Goal: Task Accomplishment & Management: Manage account settings

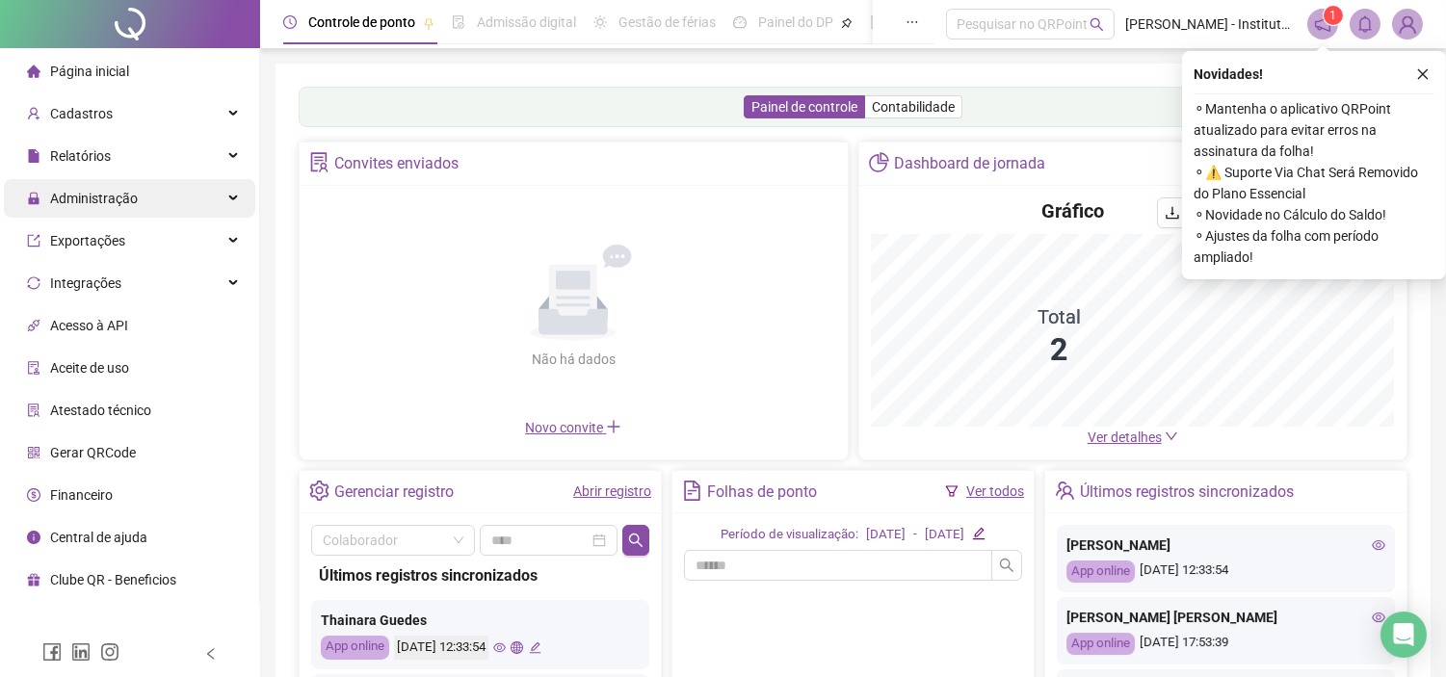
click at [141, 203] on div "Administração" at bounding box center [129, 198] width 251 height 39
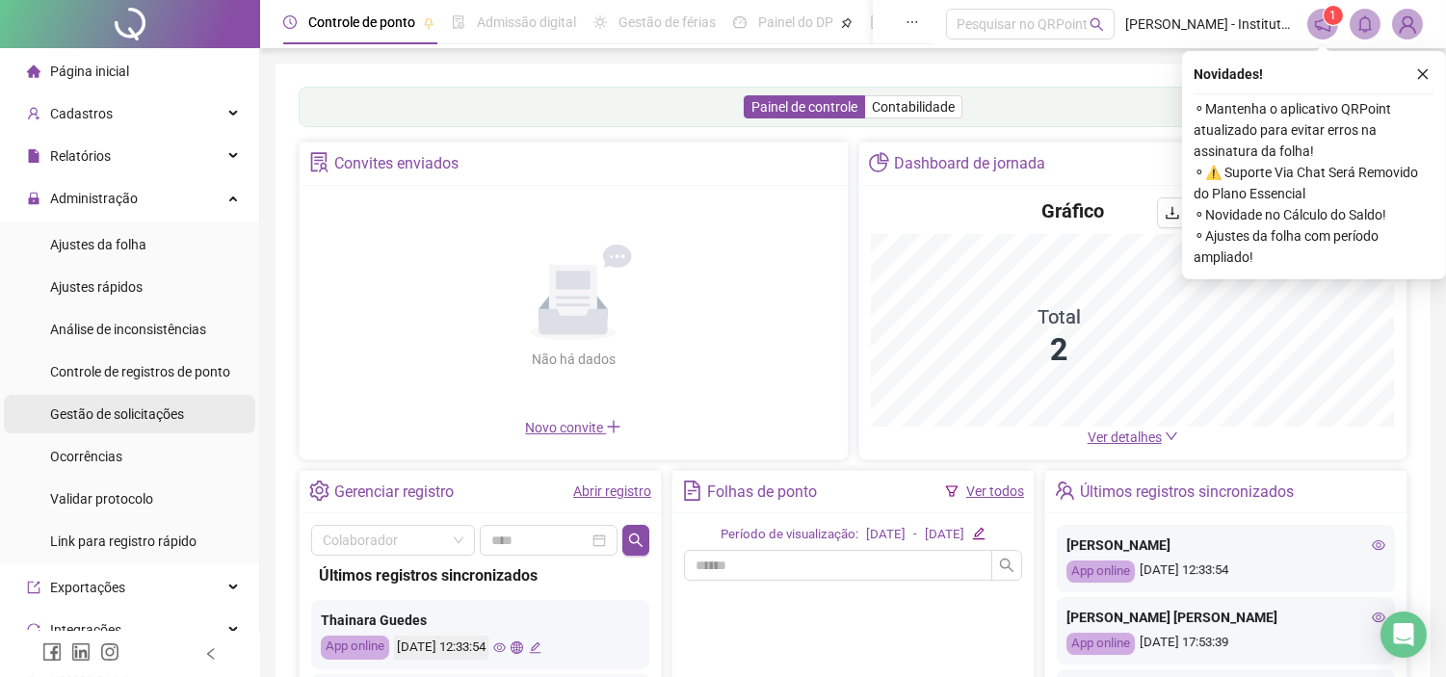
click at [159, 408] on span "Gestão de solicitações" at bounding box center [117, 414] width 134 height 15
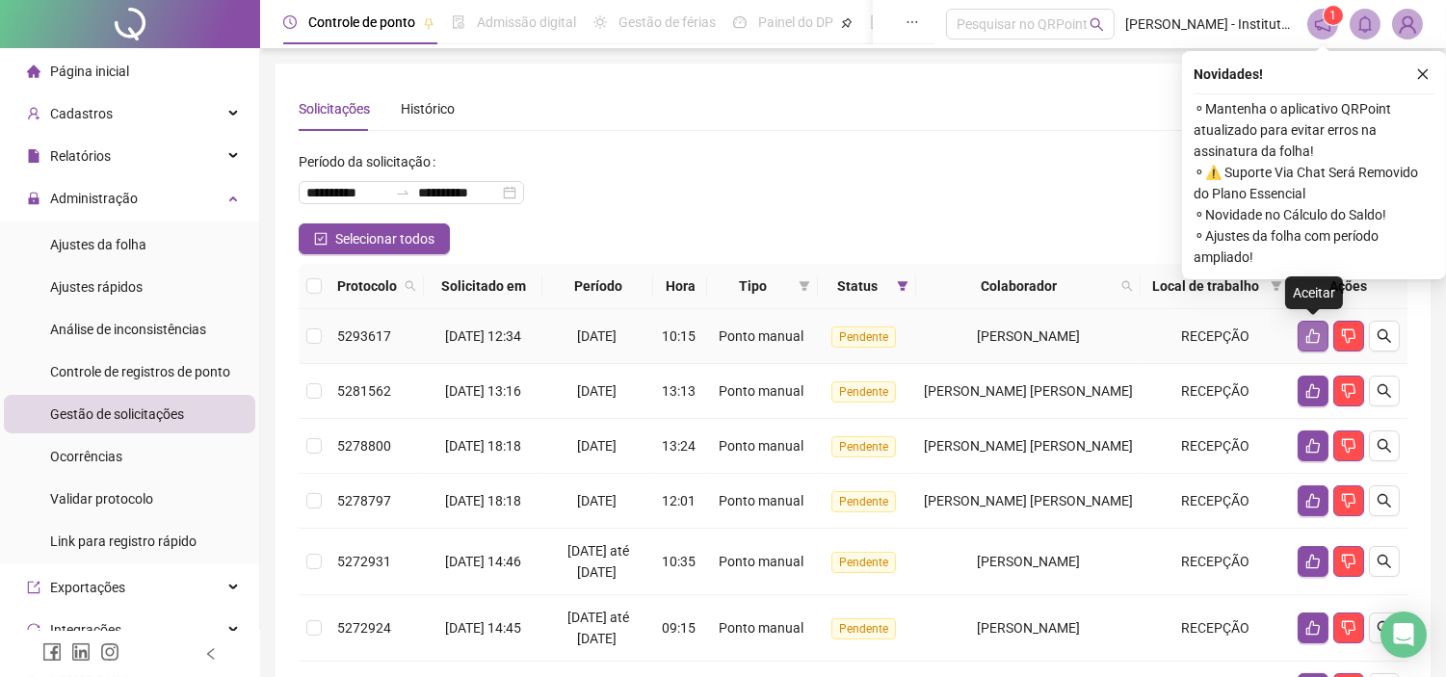
click at [1305, 340] on icon "like" at bounding box center [1312, 336] width 15 height 15
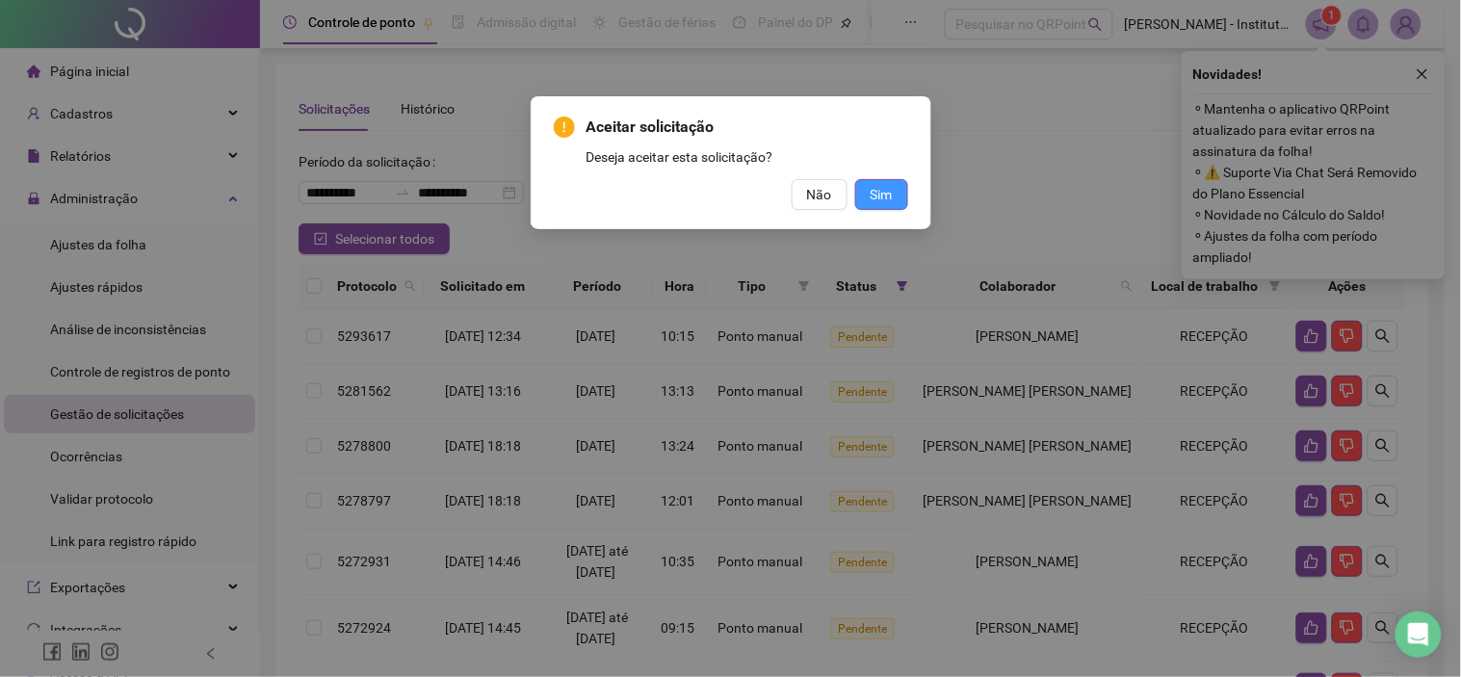
click at [903, 197] on button "Sim" at bounding box center [881, 194] width 53 height 31
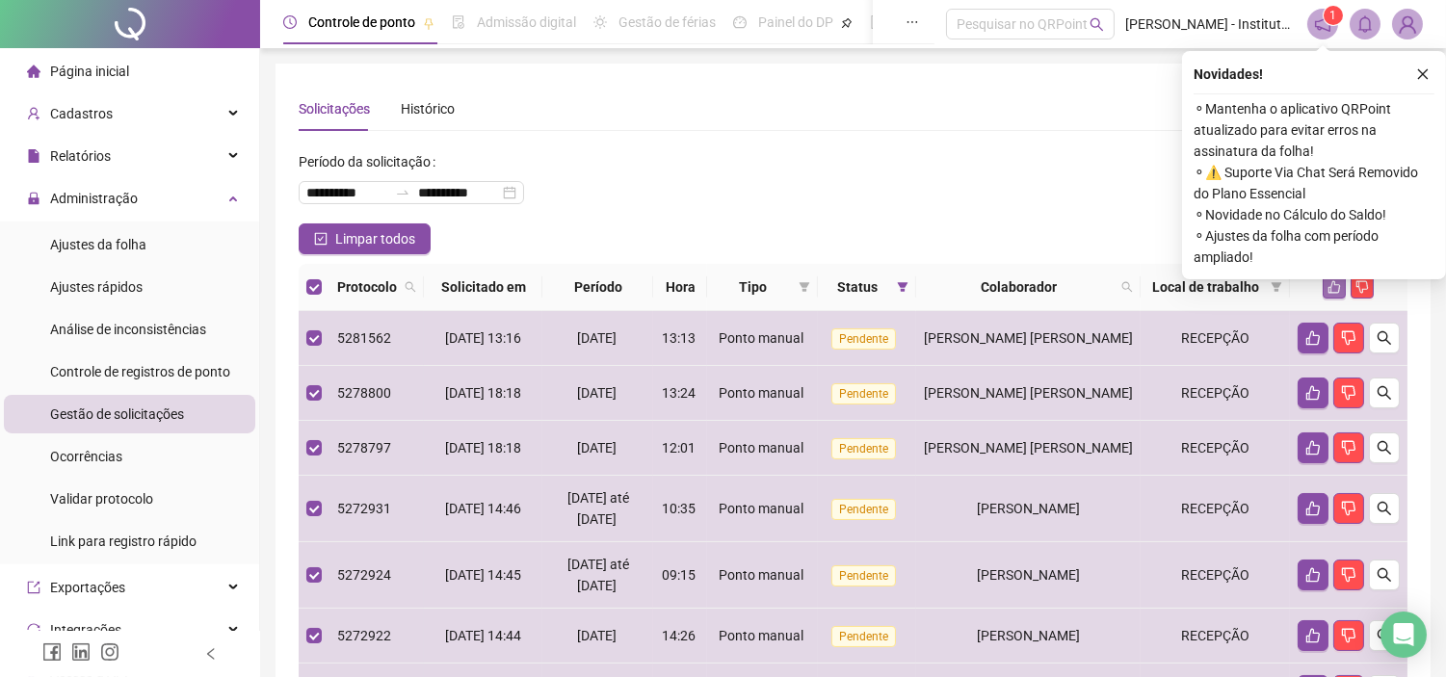
click at [1328, 290] on icon "like" at bounding box center [1334, 286] width 13 height 13
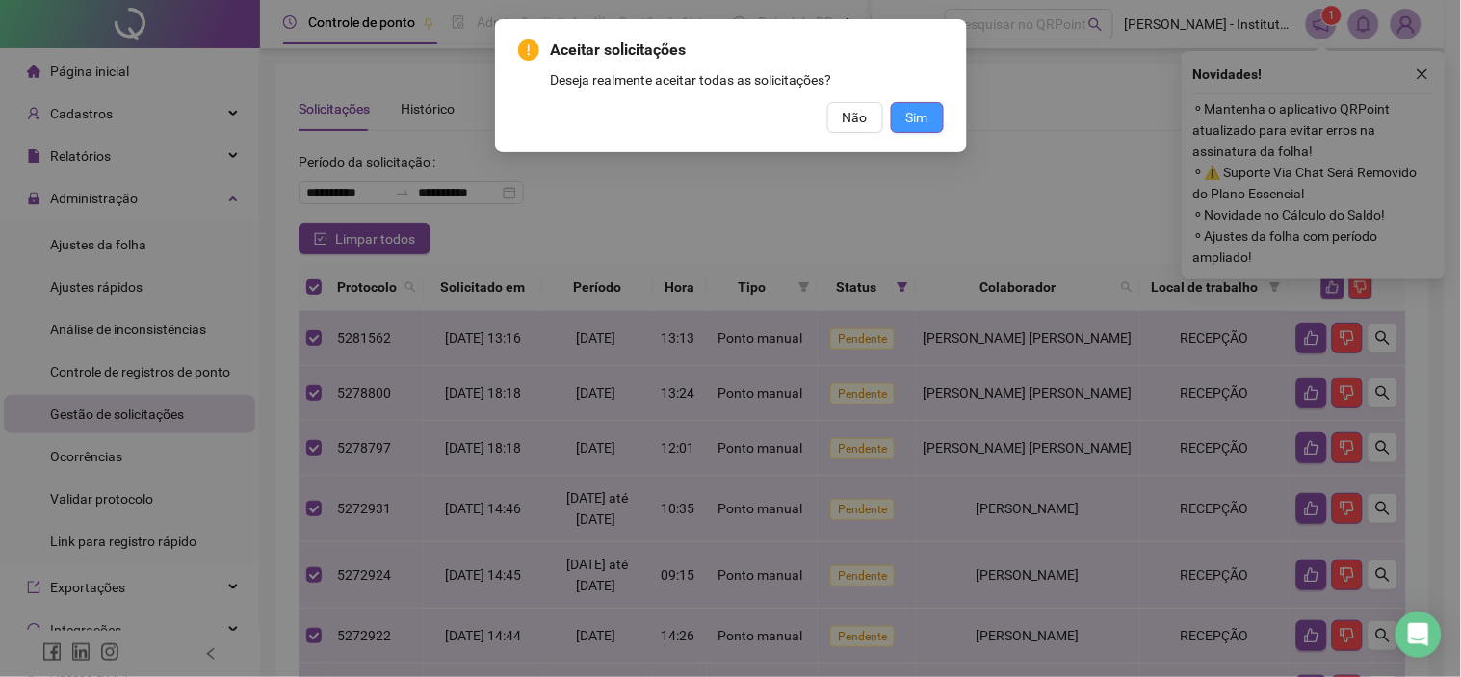
click at [931, 118] on button "Sim" at bounding box center [917, 117] width 53 height 31
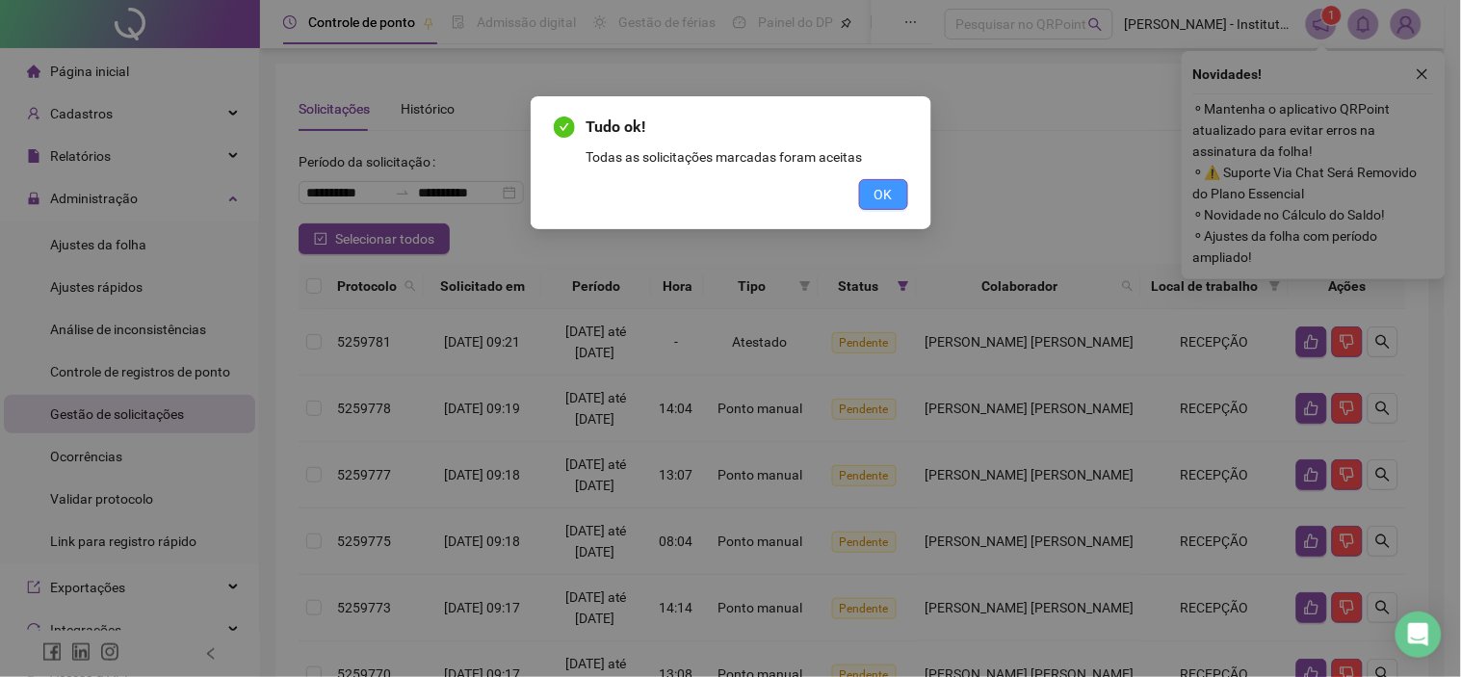
click at [891, 190] on span "OK" at bounding box center [884, 194] width 18 height 21
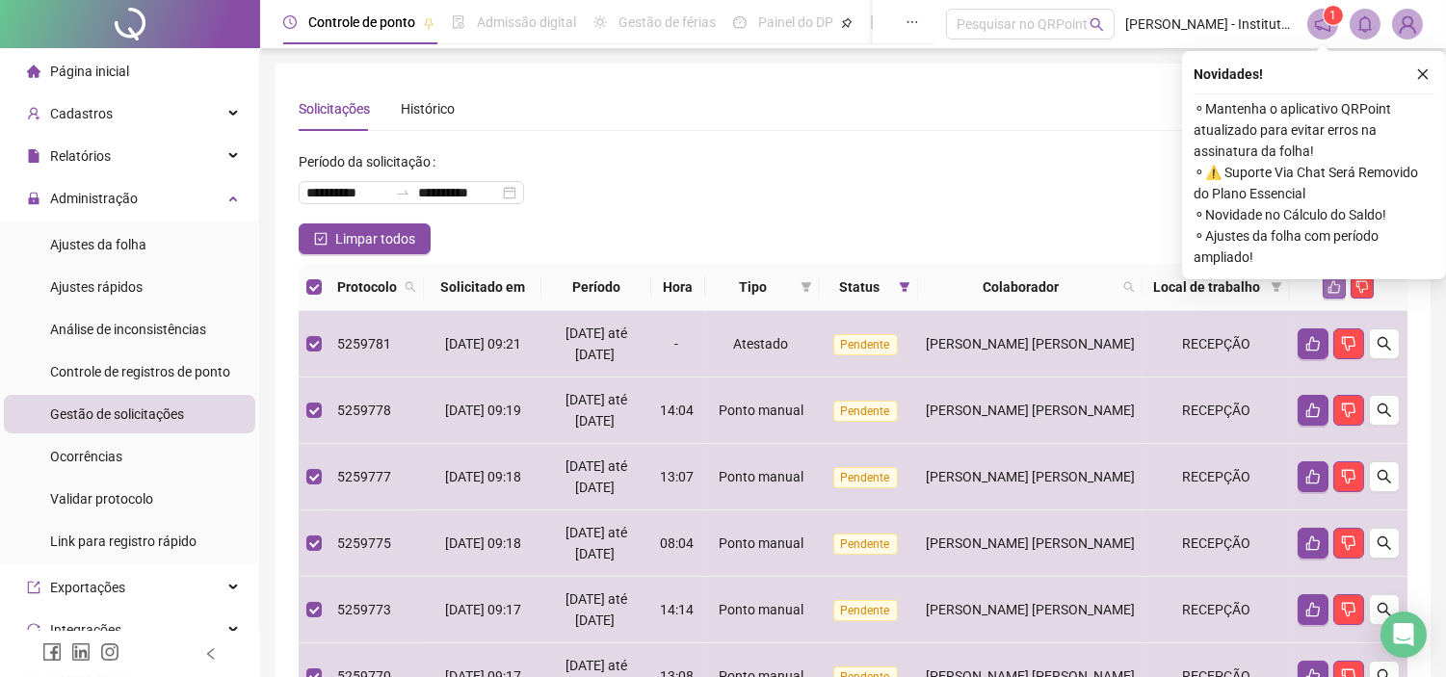
click at [1336, 290] on icon "like" at bounding box center [1334, 286] width 13 height 13
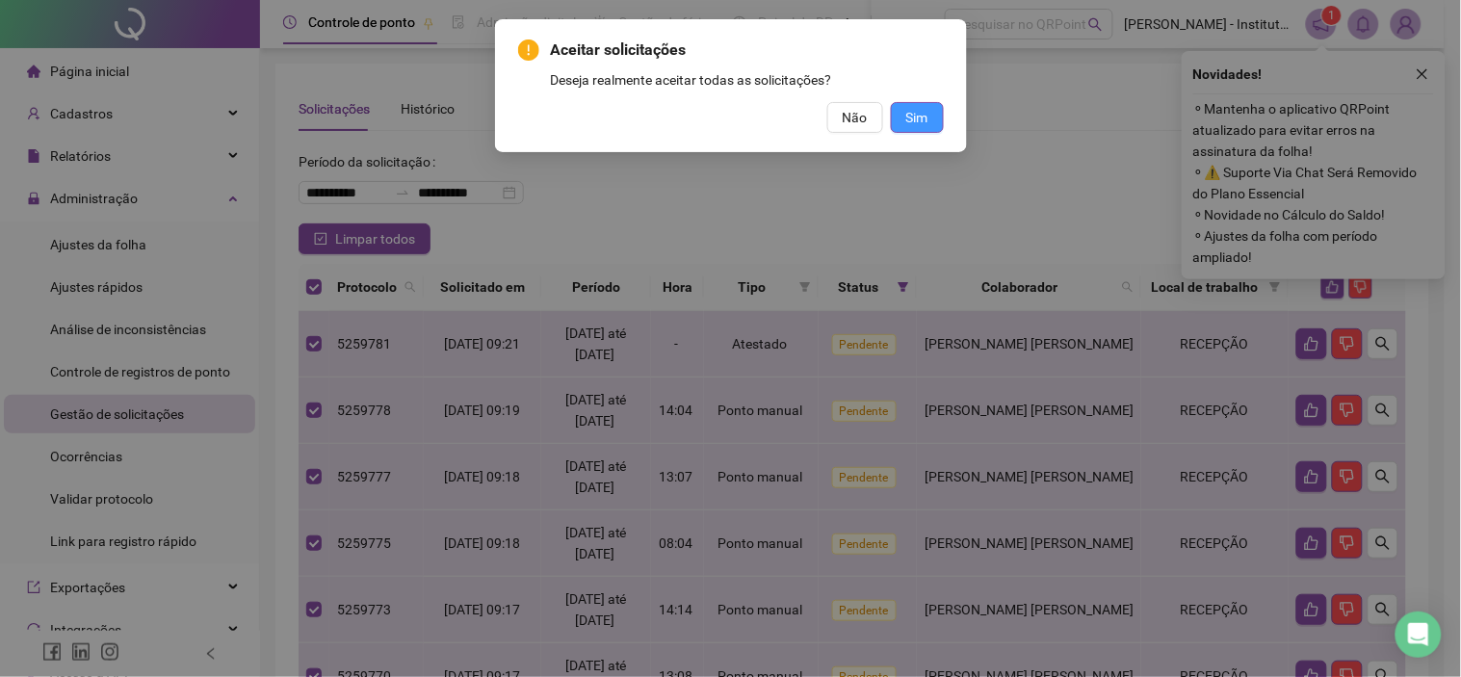
click at [913, 120] on span "Sim" at bounding box center [918, 117] width 22 height 21
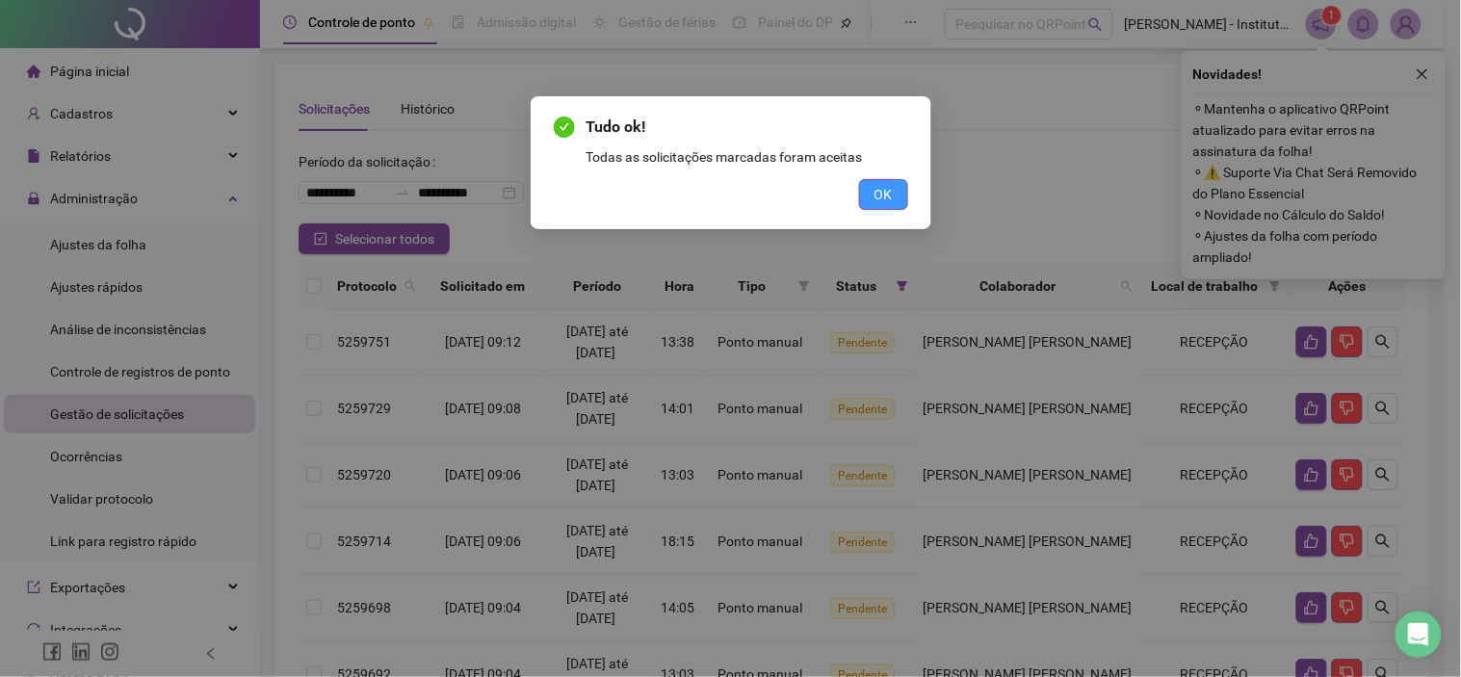
click at [893, 196] on button "OK" at bounding box center [883, 194] width 49 height 31
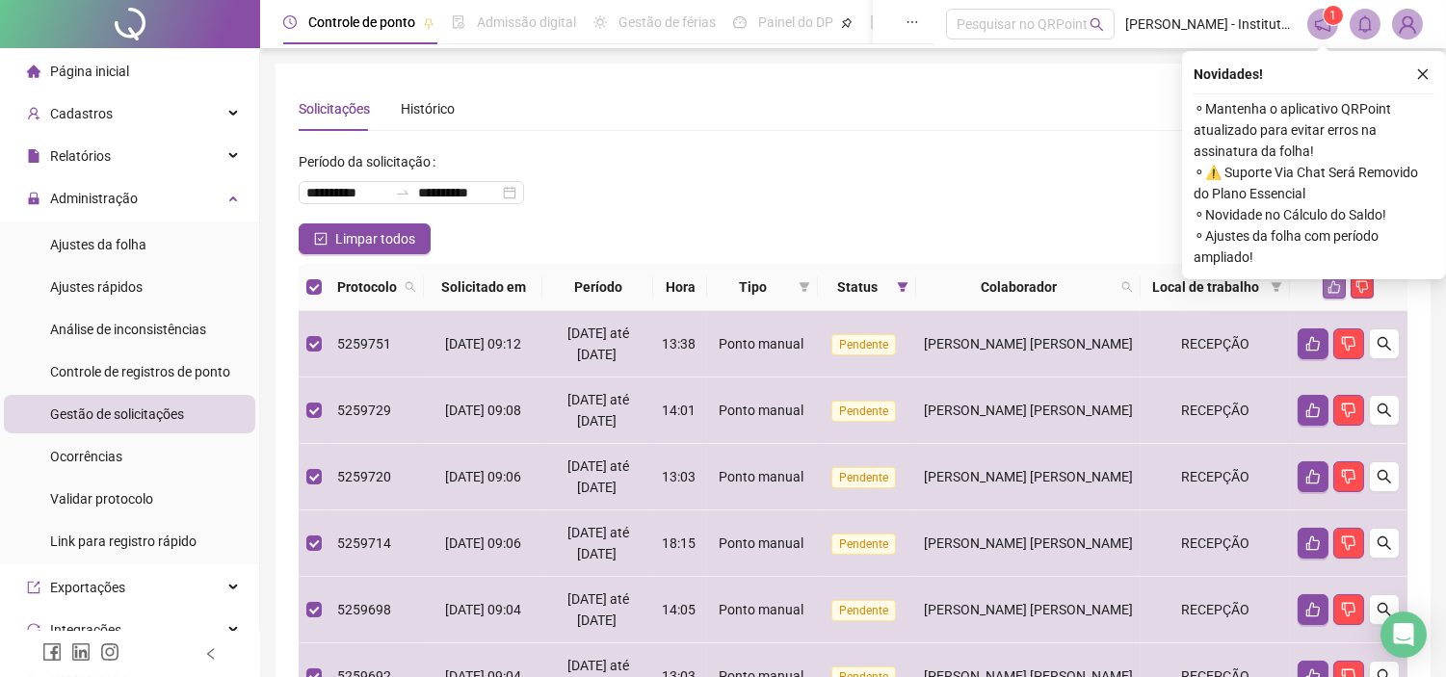
click at [1332, 291] on icon "like" at bounding box center [1334, 286] width 13 height 13
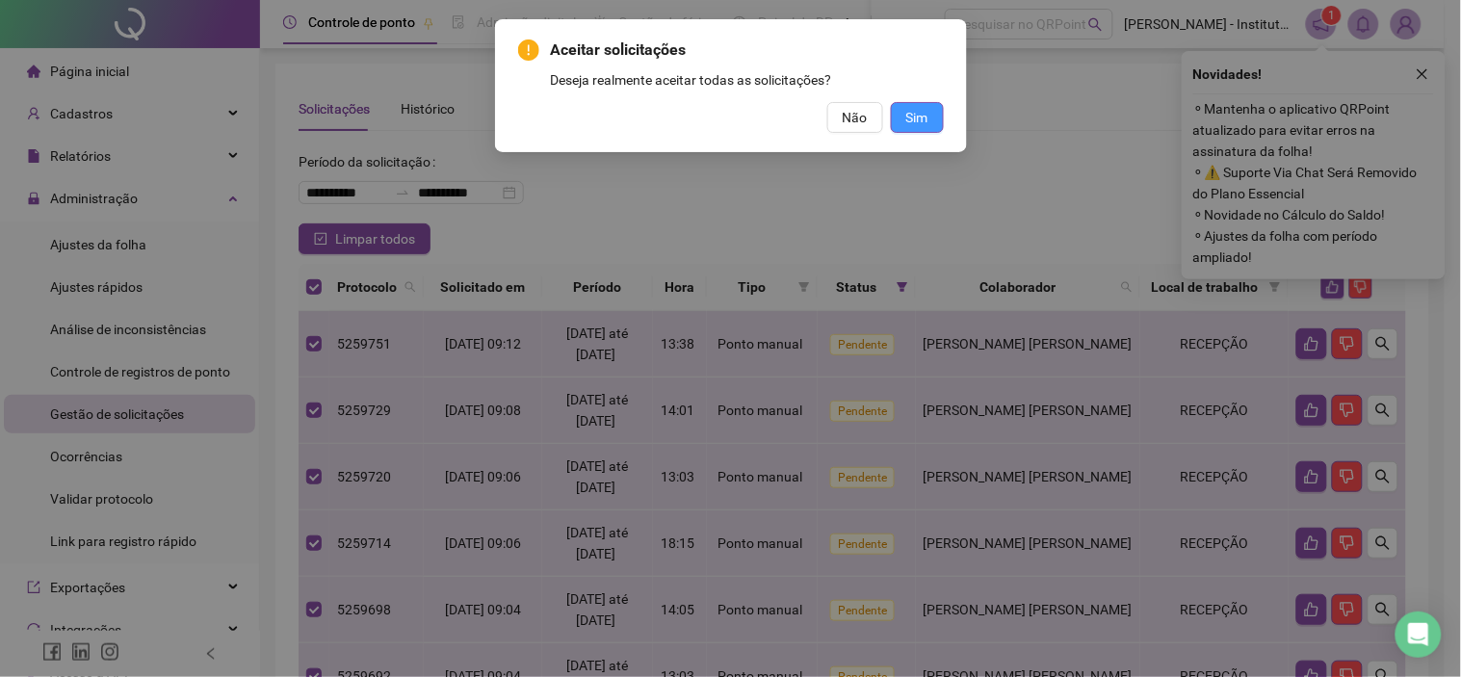
click at [909, 118] on span "Sim" at bounding box center [918, 117] width 22 height 21
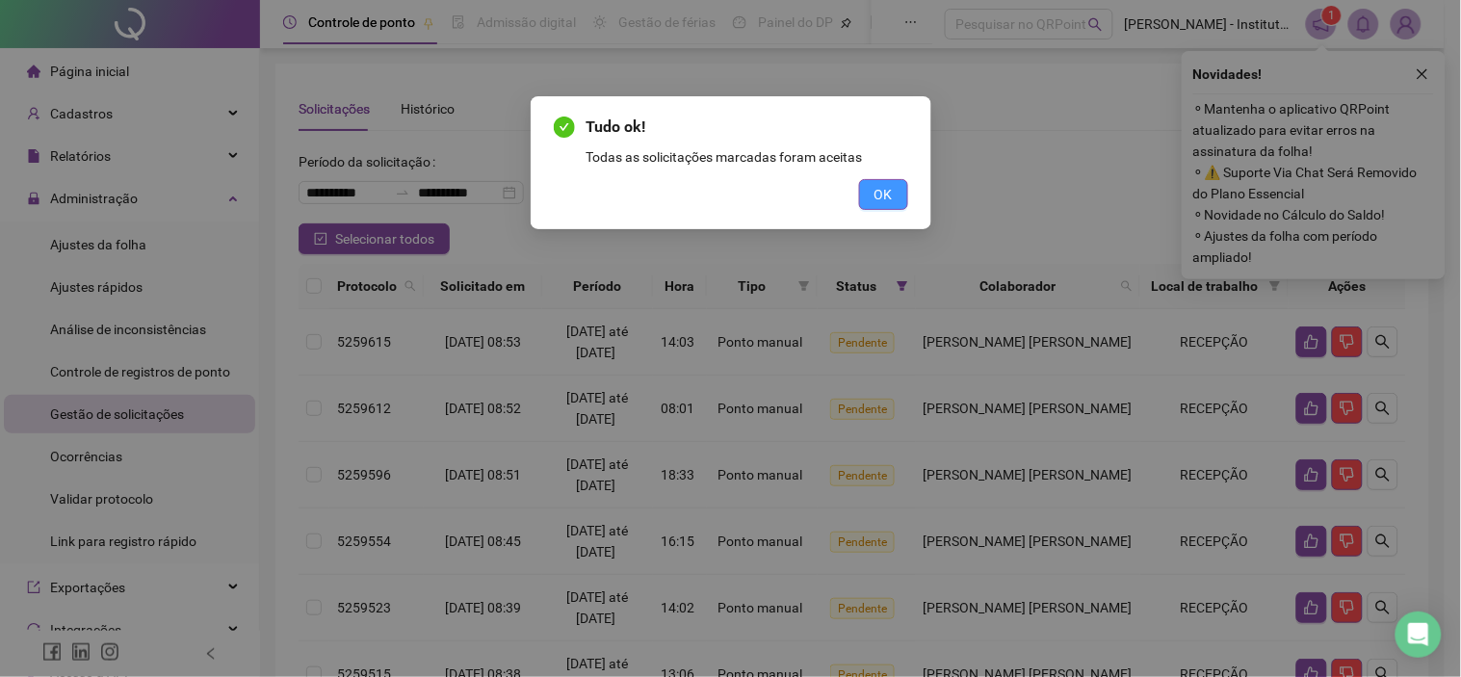
click at [884, 203] on span "OK" at bounding box center [884, 194] width 18 height 21
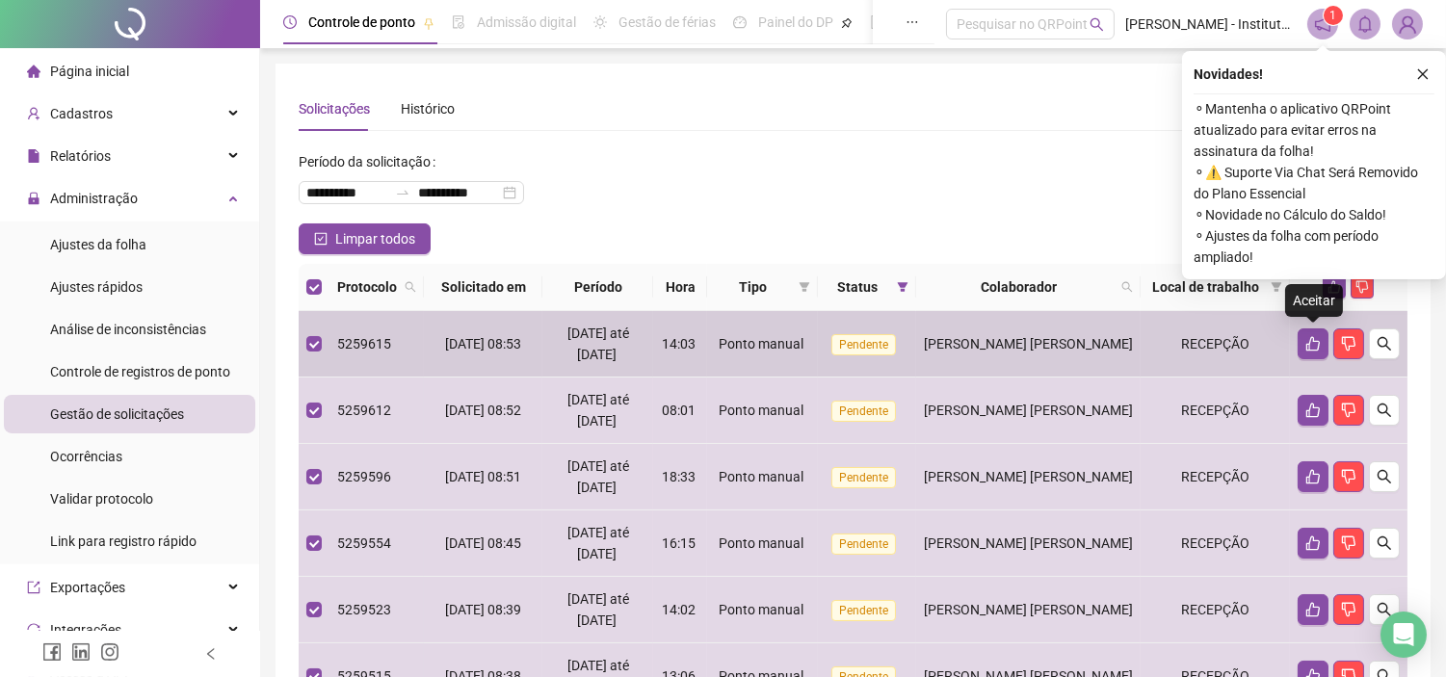
click at [1330, 289] on div "Aceitar" at bounding box center [1314, 300] width 58 height 33
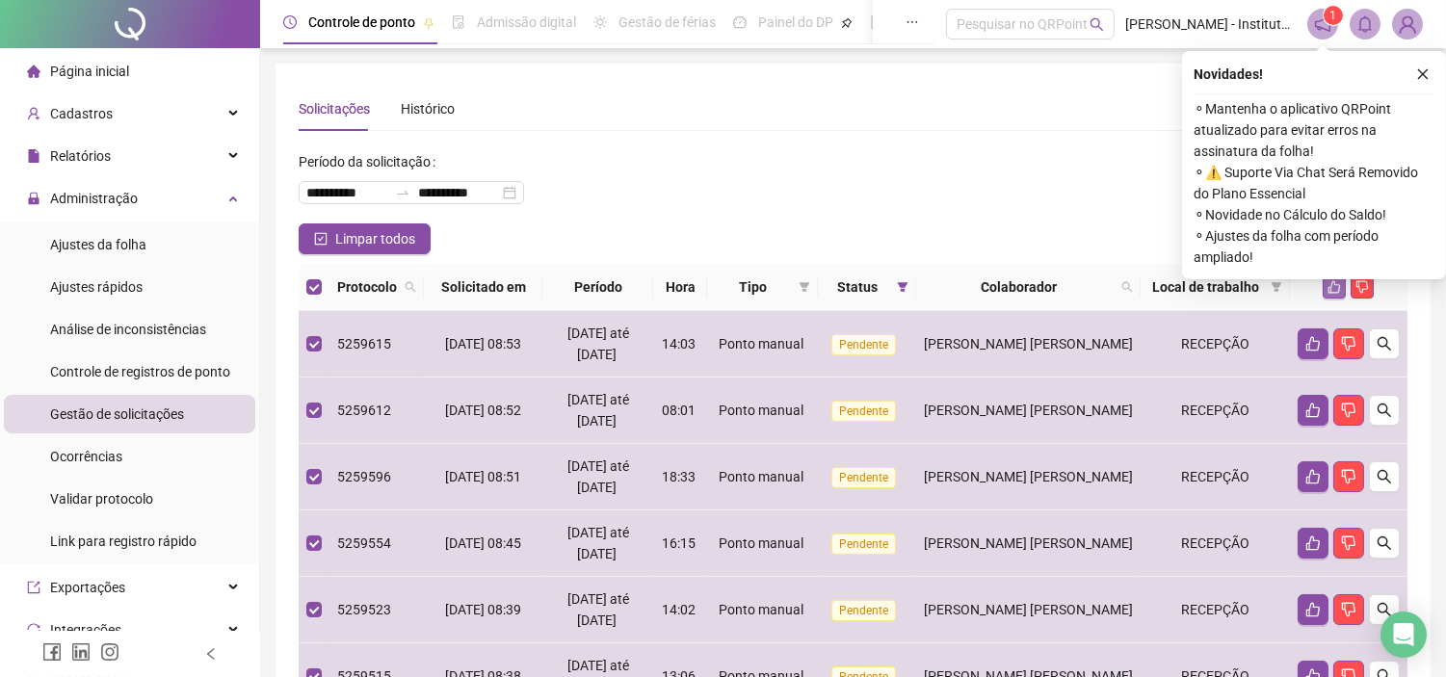
click at [1336, 287] on icon "like" at bounding box center [1334, 286] width 13 height 13
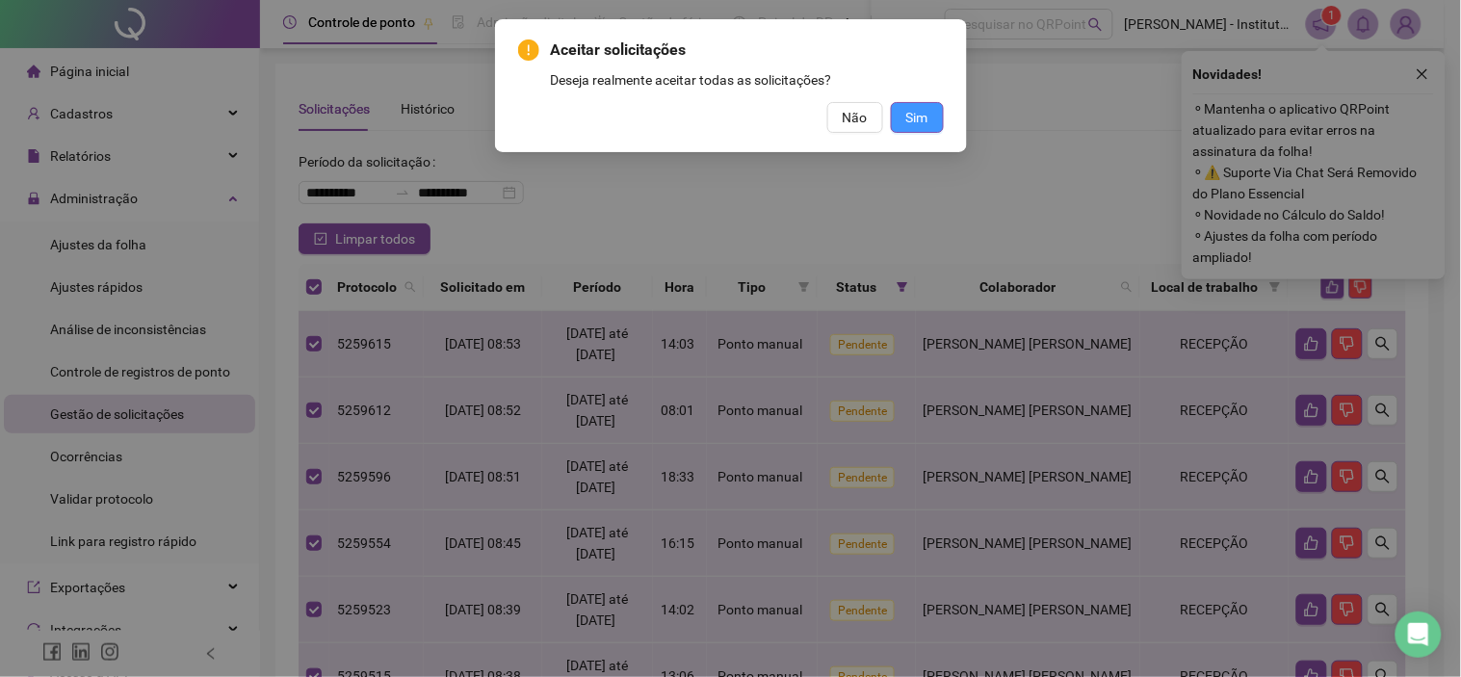
click at [921, 122] on span "Sim" at bounding box center [918, 117] width 22 height 21
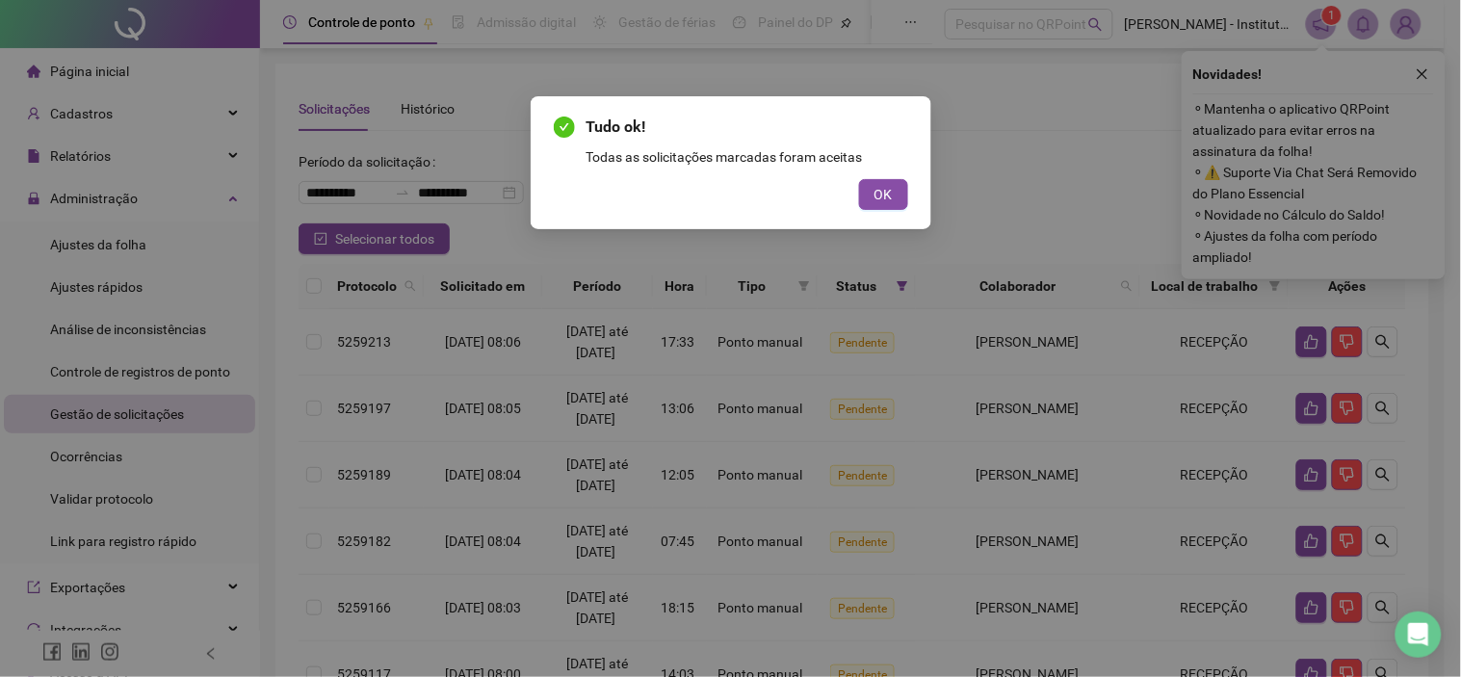
click at [909, 190] on div "Tudo ok! Todas as solicitações marcadas foram aceitas OK" at bounding box center [731, 162] width 401 height 133
click at [893, 197] on button "OK" at bounding box center [883, 194] width 49 height 31
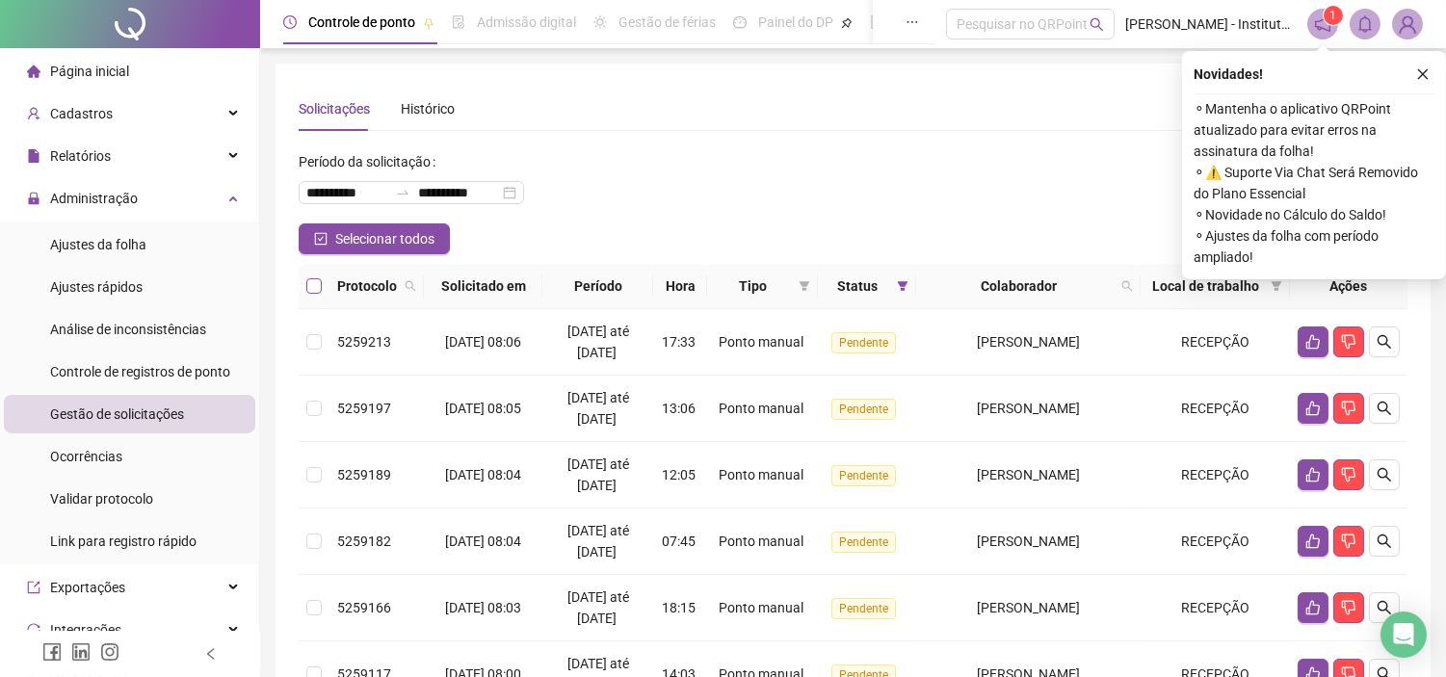
click at [313, 294] on label at bounding box center [313, 286] width 15 height 21
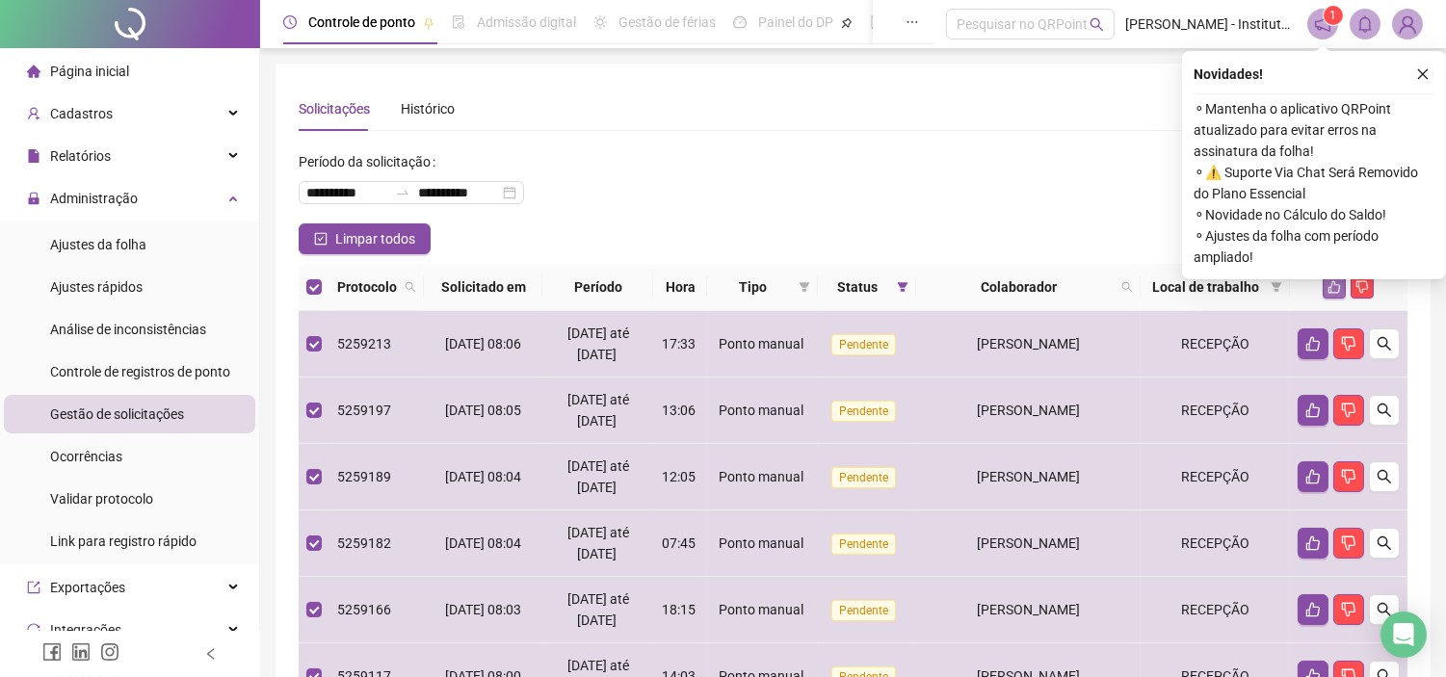
click at [1339, 285] on icon "like" at bounding box center [1334, 286] width 13 height 13
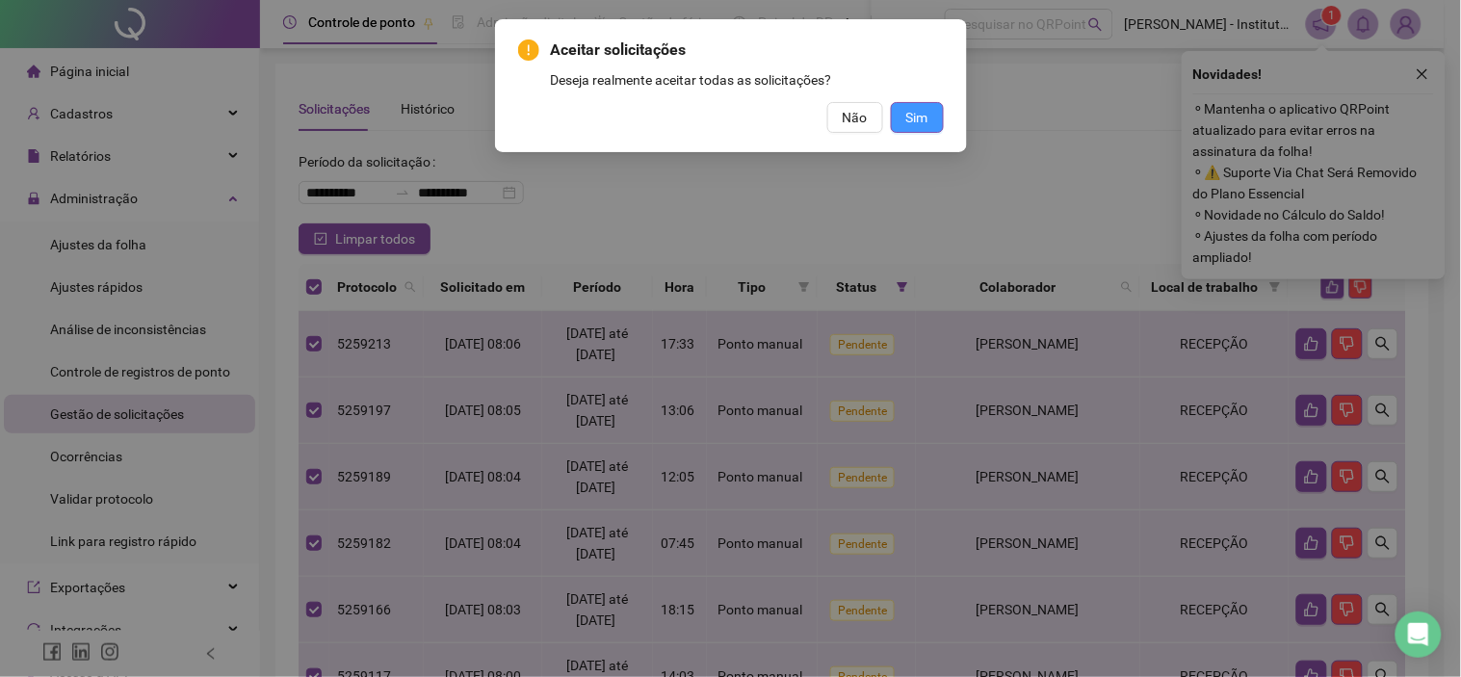
click at [927, 119] on span "Sim" at bounding box center [918, 117] width 22 height 21
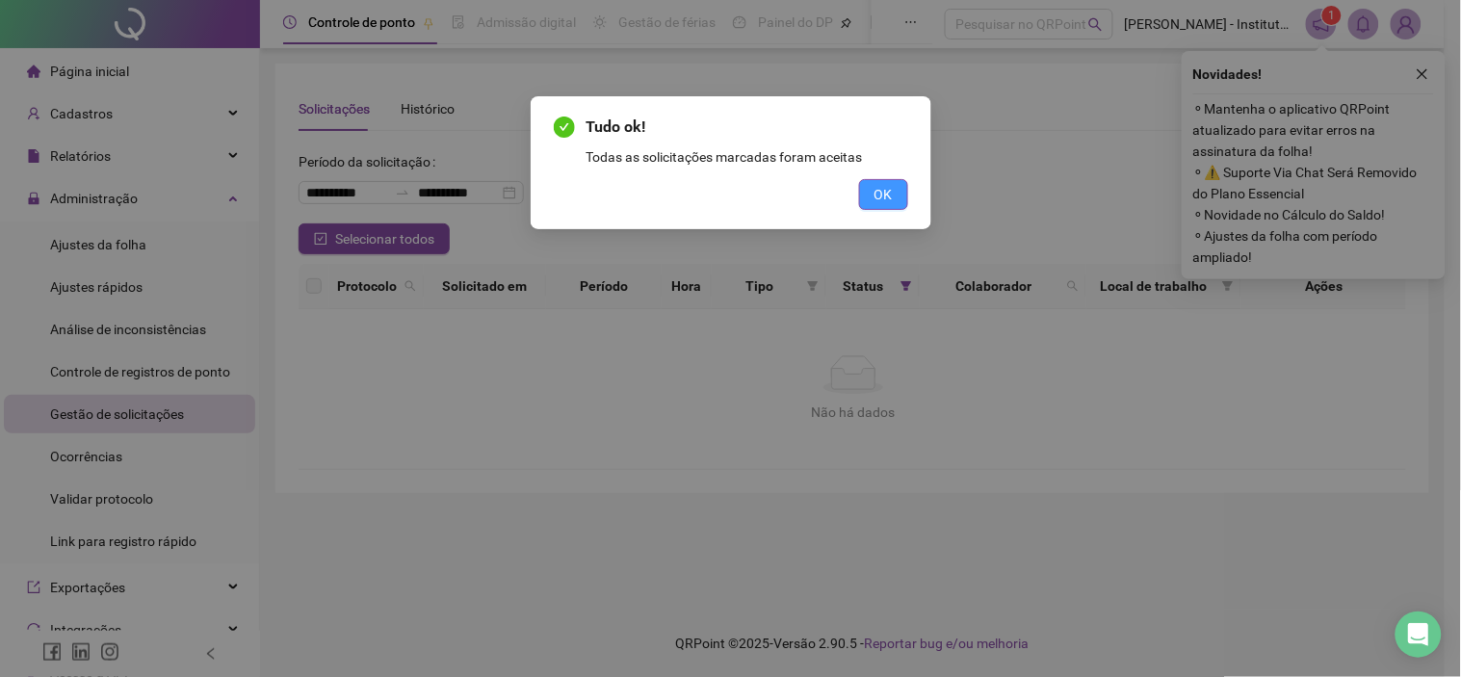
click at [863, 194] on button "OK" at bounding box center [883, 194] width 49 height 31
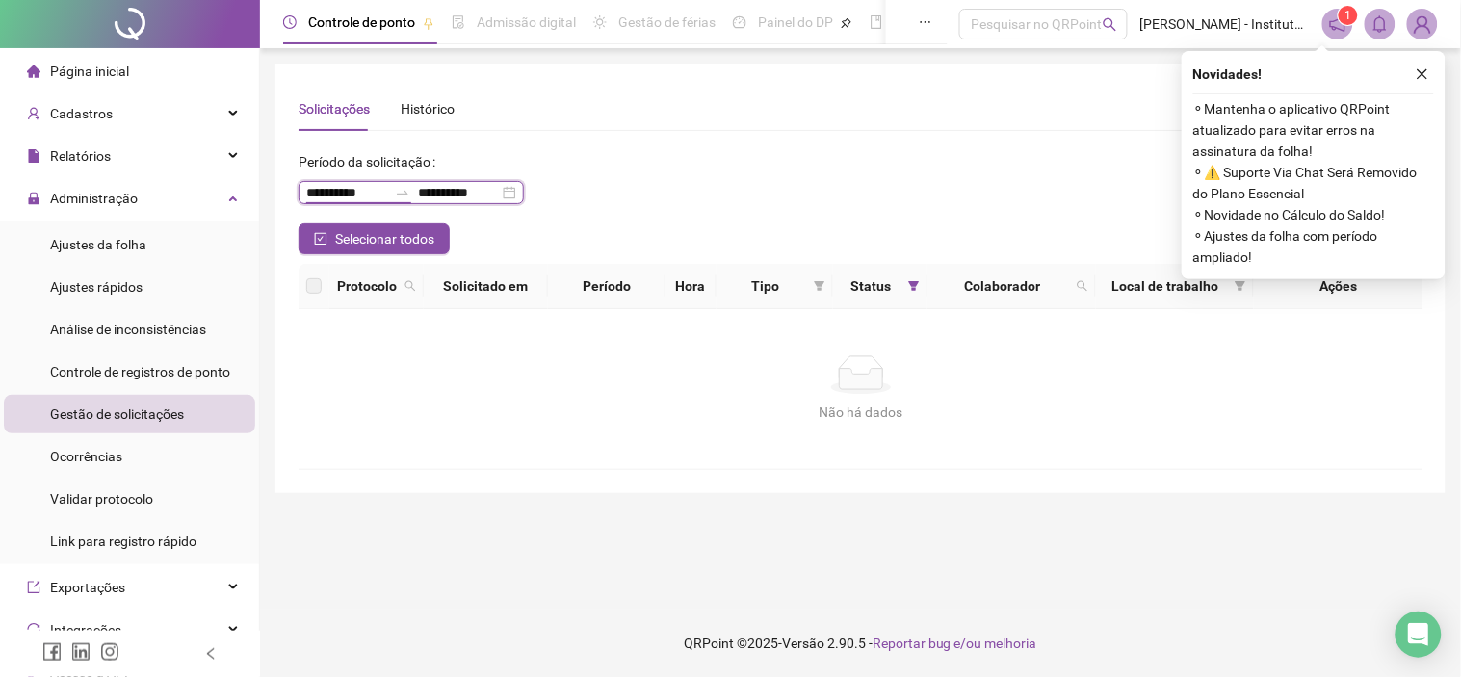
click at [372, 195] on input "**********" at bounding box center [346, 192] width 81 height 21
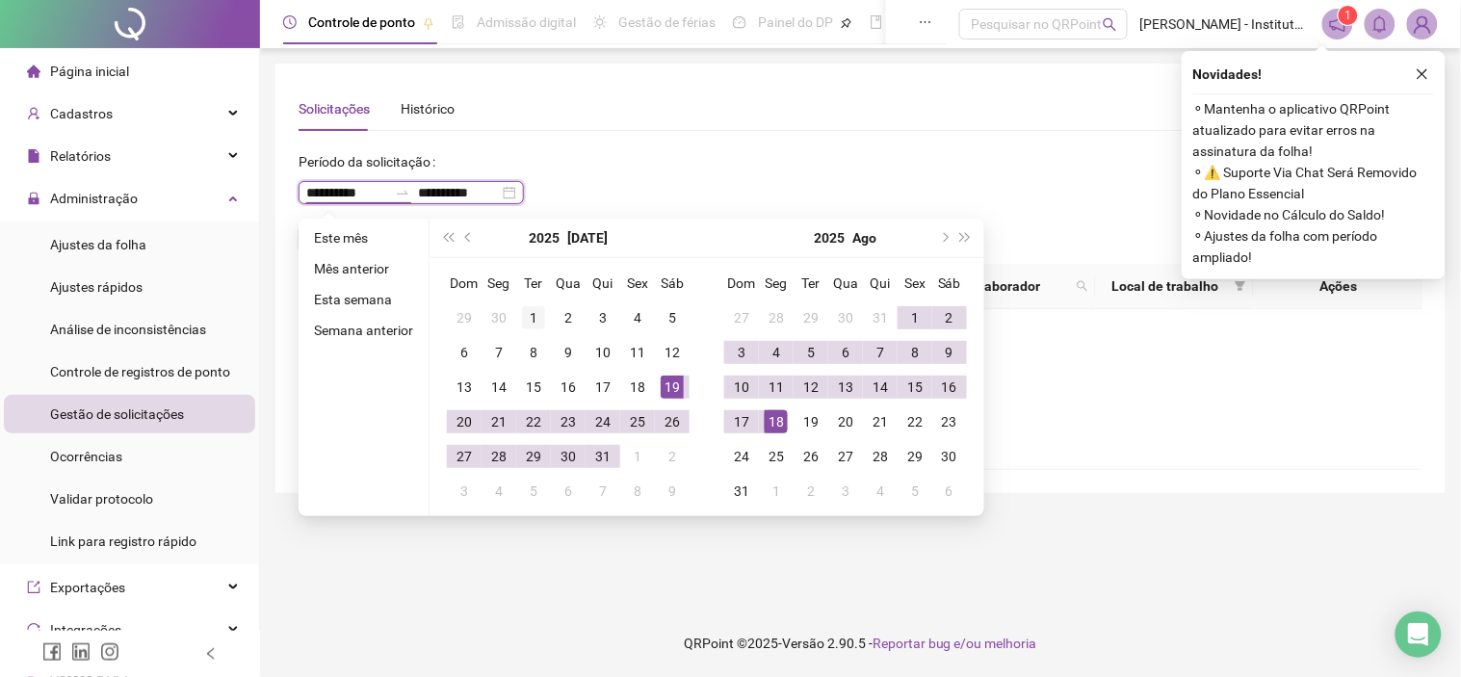
type input "**********"
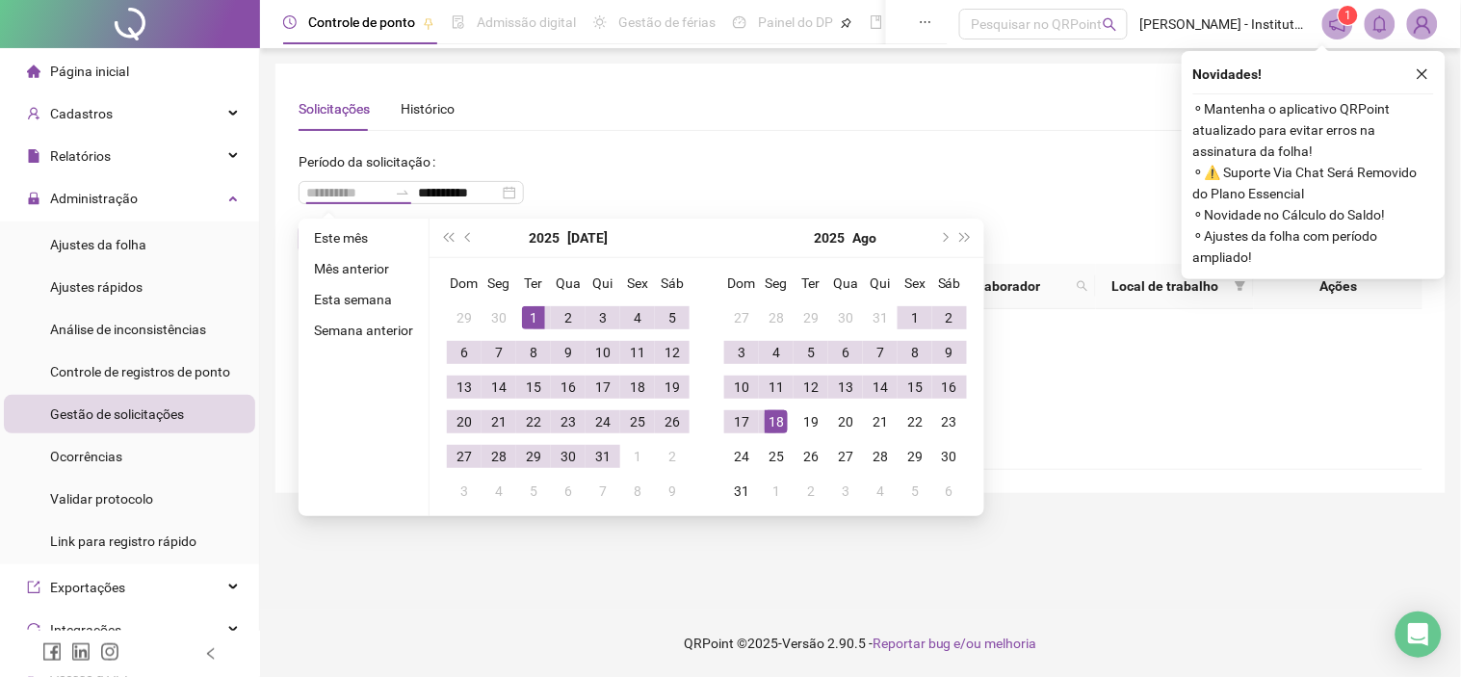
click at [528, 306] on div "1" at bounding box center [533, 317] width 23 height 23
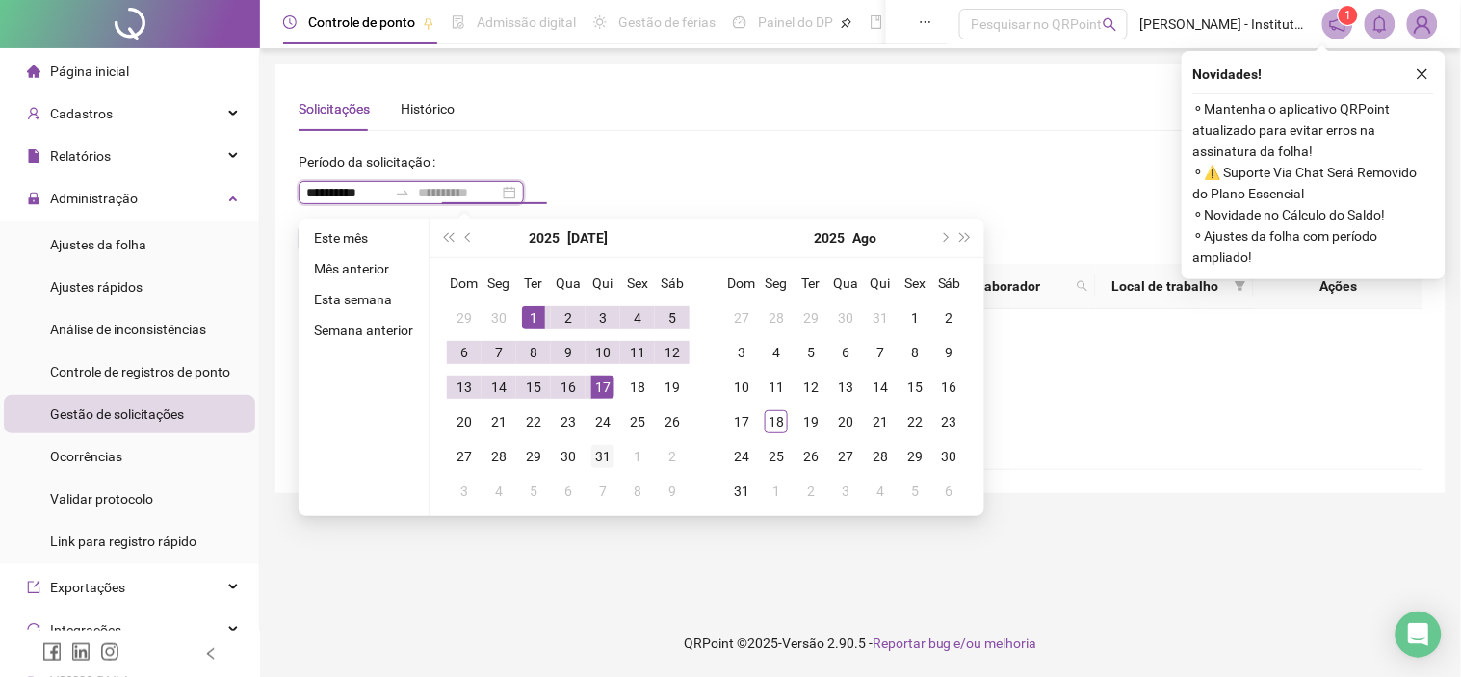
type input "**********"
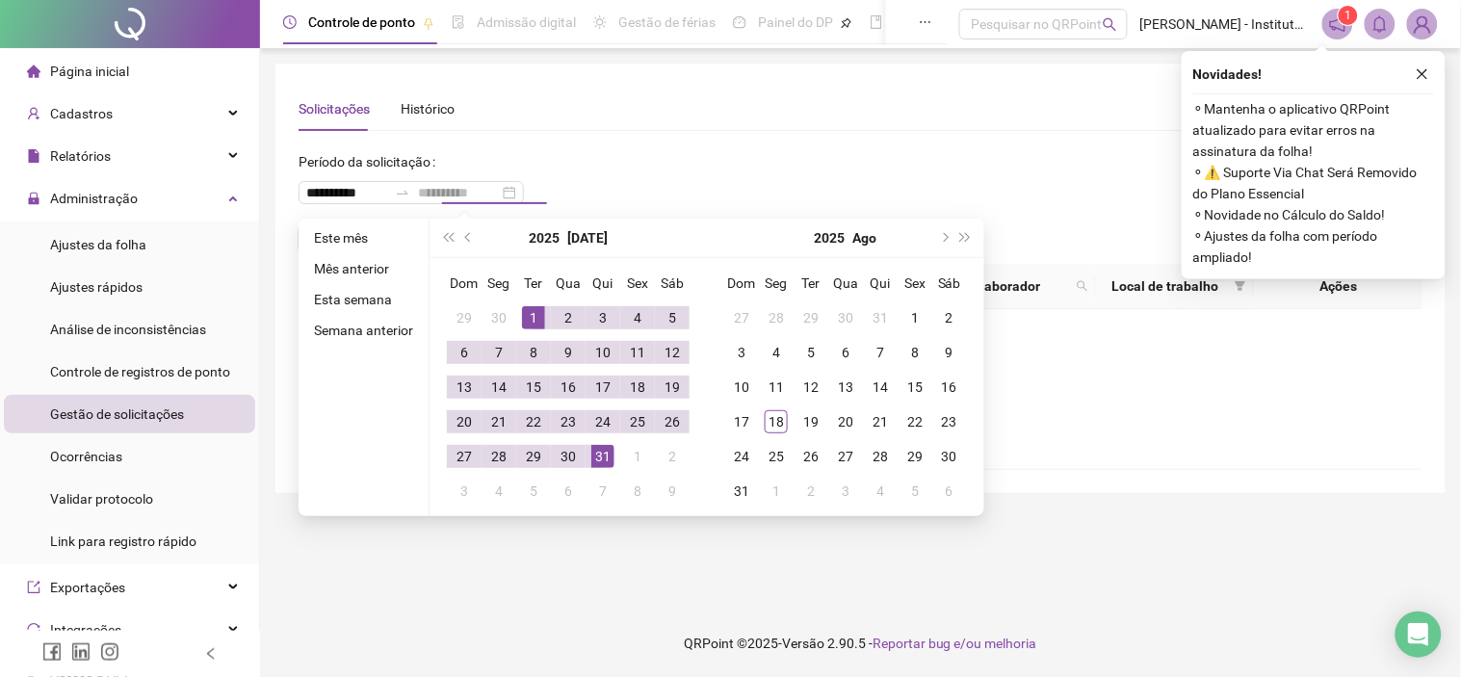
click at [603, 453] on div "31" at bounding box center [603, 456] width 23 height 23
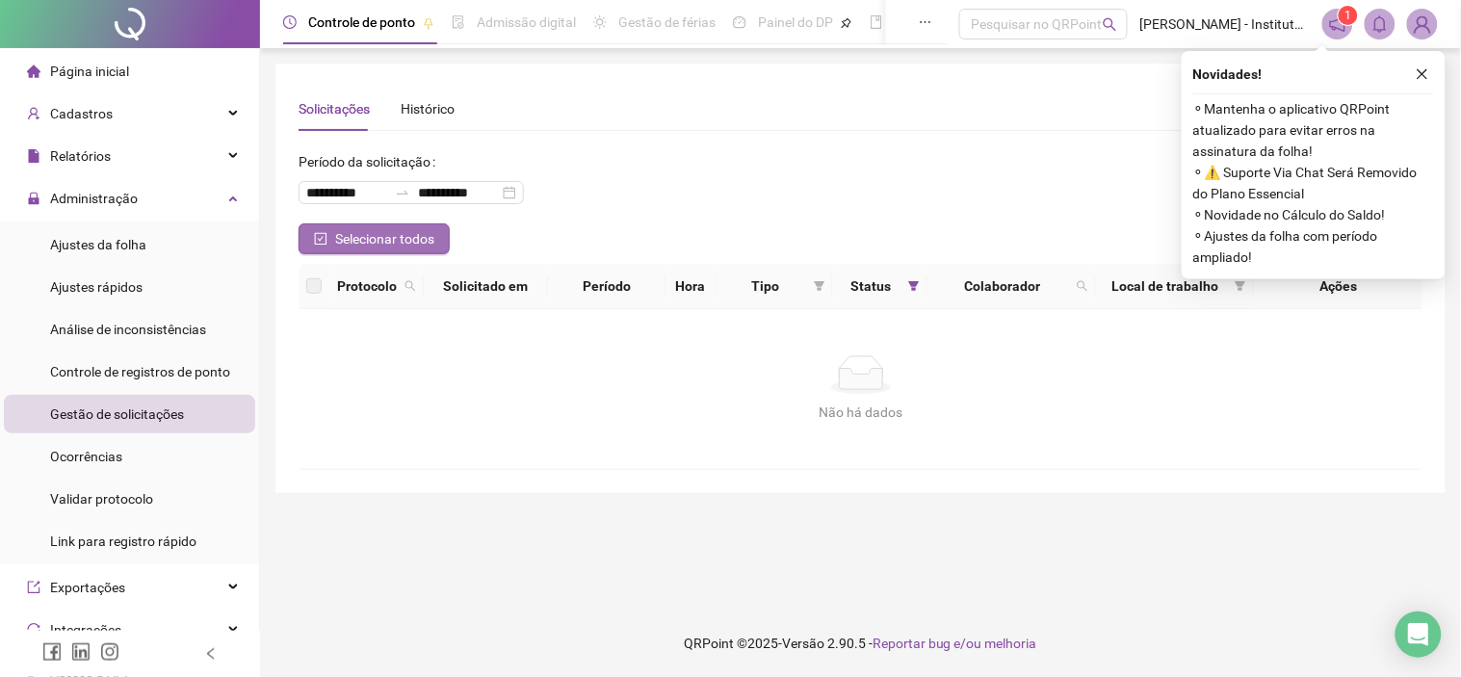
click at [392, 244] on span "Selecionar todos" at bounding box center [384, 238] width 99 height 21
click at [392, 232] on span "Selecionar todos" at bounding box center [384, 238] width 99 height 21
